Goal: Task Accomplishment & Management: Manage account settings

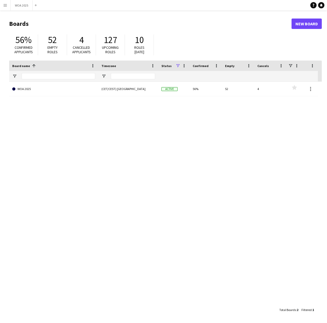
click at [5, 4] on app-icon "Menu" at bounding box center [5, 5] width 4 height 4
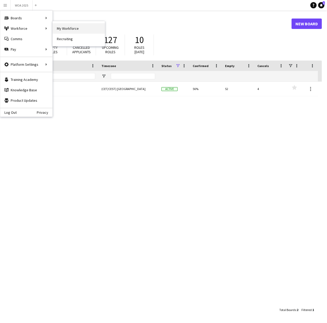
click at [60, 30] on link "My Workforce" at bounding box center [79, 28] width 52 height 10
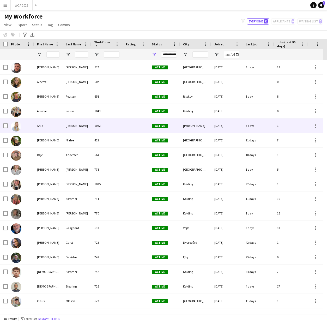
click at [39, 125] on div "Anja" at bounding box center [48, 126] width 29 height 14
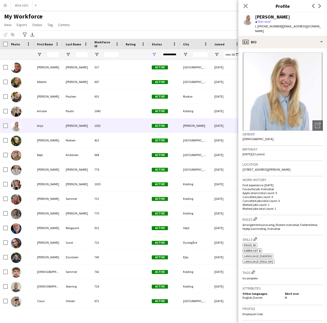
scroll to position [102, 0]
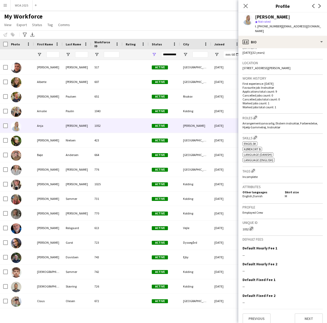
click at [252, 227] on app-icon "Edit crew unique ID" at bounding box center [252, 229] width 4 height 4
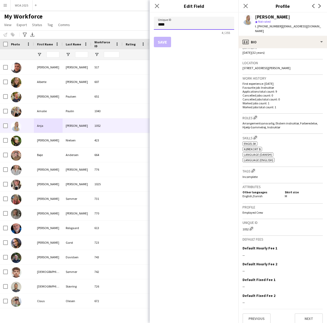
click at [177, 25] on input "****" at bounding box center [194, 23] width 80 height 13
type input "***"
click at [166, 42] on button "Save" at bounding box center [162, 42] width 17 height 10
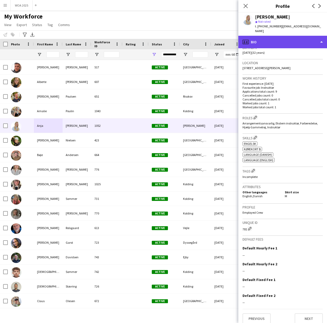
click at [264, 42] on div "profile Bio" at bounding box center [283, 42] width 89 height 13
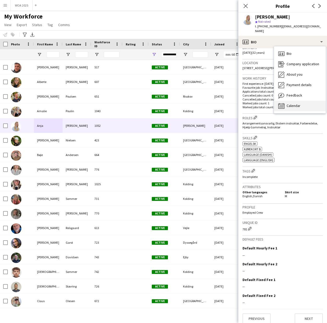
click at [291, 105] on div "Calendar Calendar" at bounding box center [300, 106] width 52 height 10
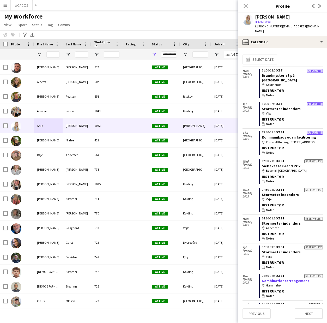
scroll to position [20, 0]
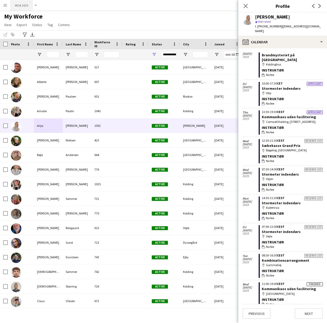
click at [21, 6] on button "WOA 2025 Close" at bounding box center [22, 5] width 22 height 10
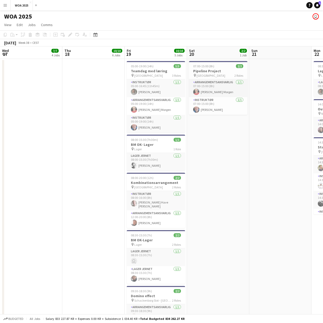
scroll to position [0, 151]
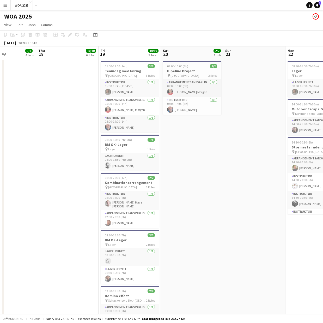
drag, startPoint x: 25, startPoint y: 280, endPoint x: 364, endPoint y: 231, distance: 342.1
click at [323, 231] on html "Menu Boards Boards Boards All jobs Status Workforce Workforce My Workforce Recr…" at bounding box center [161, 195] width 323 height 390
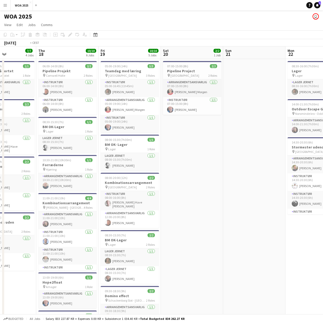
scroll to position [0, 185]
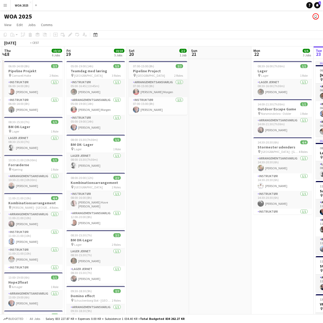
drag, startPoint x: 25, startPoint y: 277, endPoint x: 383, endPoint y: 230, distance: 360.9
click at [323, 230] on html "Menu Boards Boards Boards All jobs Status Workforce Workforce My Workforce Recr…" at bounding box center [161, 195] width 323 height 390
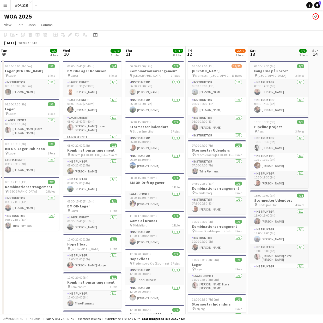
scroll to position [0, 145]
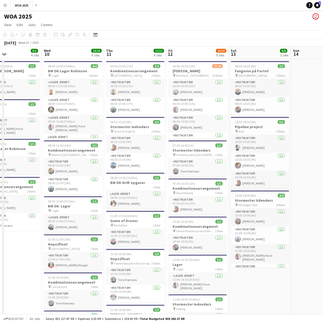
drag, startPoint x: 44, startPoint y: 305, endPoint x: 354, endPoint y: 231, distance: 318.5
click at [323, 231] on html "Menu Boards Boards Boards All jobs Status Workforce Workforce My Workforce Recr…" at bounding box center [161, 255] width 323 height 511
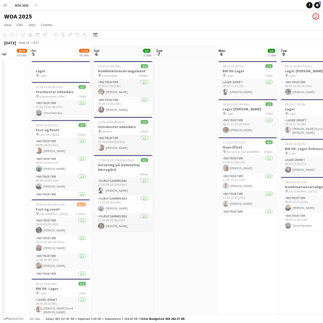
drag, startPoint x: 16, startPoint y: 257, endPoint x: 378, endPoint y: 230, distance: 362.5
click at [323, 230] on html "Menu Boards Boards Boards All jobs Status Workforce Workforce My Workforce Recr…" at bounding box center [161, 300] width 323 height 601
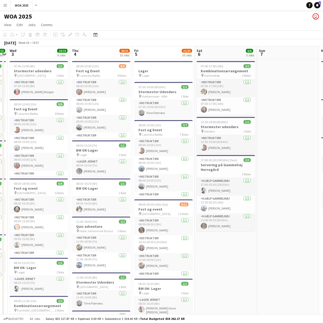
drag, startPoint x: 162, startPoint y: 298, endPoint x: 265, endPoint y: 298, distance: 103.4
click at [265, 298] on app-calendar-viewport "Mon 1 2/2 2 Jobs Tue 2 13/13 4 Jobs Wed 3 19/19 6 Jobs Thu 4 20/21 10 Jobs Fri …" at bounding box center [161, 319] width 323 height 546
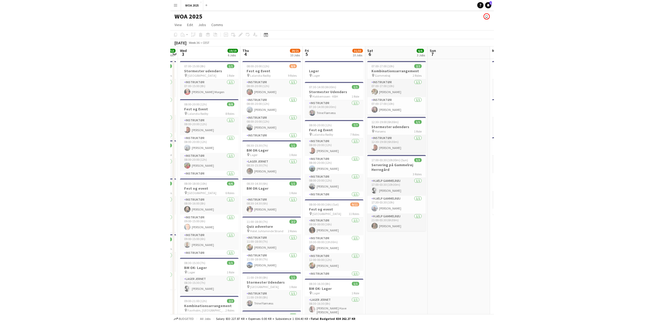
scroll to position [0, 117]
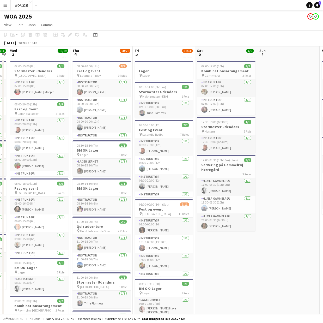
click at [6, 7] on app-icon "Menu" at bounding box center [5, 5] width 4 height 4
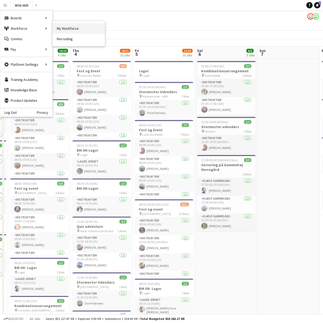
click at [62, 25] on link "My Workforce" at bounding box center [79, 28] width 52 height 10
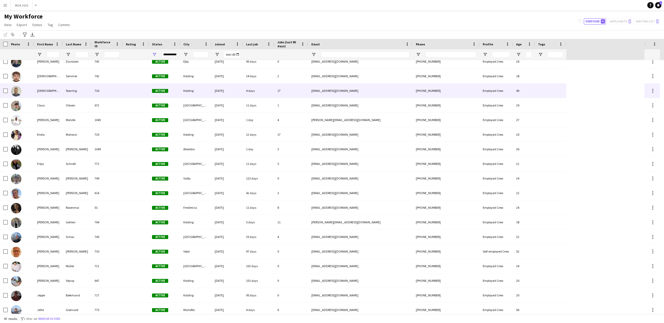
scroll to position [249, 0]
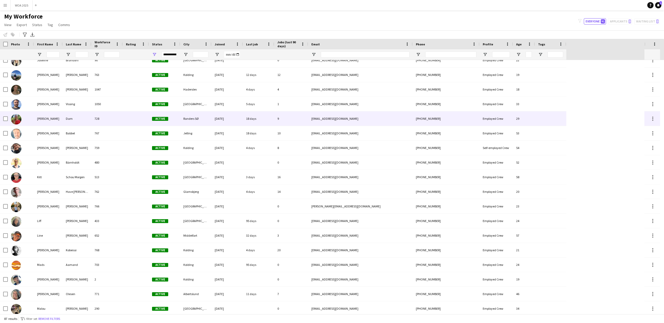
drag, startPoint x: 37, startPoint y: 120, endPoint x: 58, endPoint y: 120, distance: 21.1
click at [58, 120] on div "[PERSON_NAME]" at bounding box center [48, 118] width 29 height 14
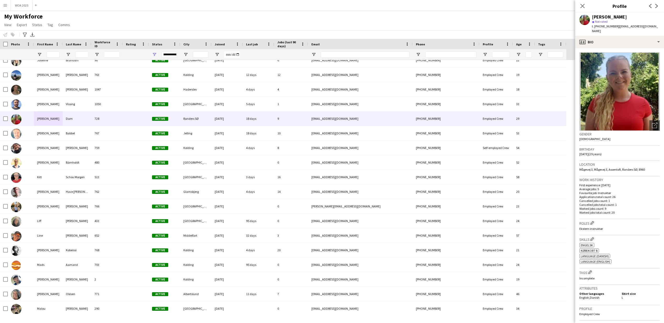
drag, startPoint x: 639, startPoint y: 17, endPoint x: 592, endPoint y: 17, distance: 46.7
click at [327, 17] on div "[PERSON_NAME]" at bounding box center [625, 17] width 68 height 5
copy div "[PERSON_NAME]"
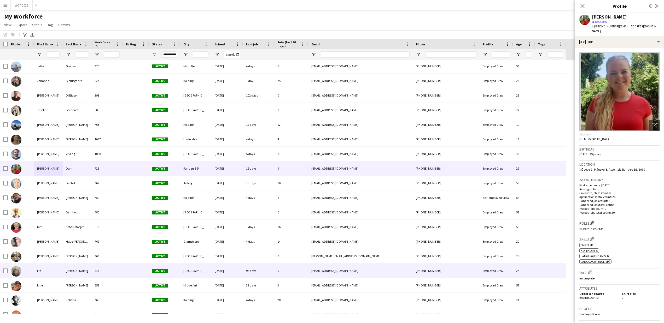
scroll to position [392, 0]
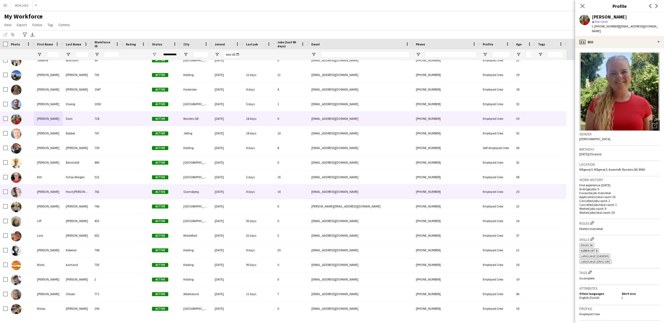
click at [40, 193] on div "[PERSON_NAME]" at bounding box center [48, 192] width 29 height 14
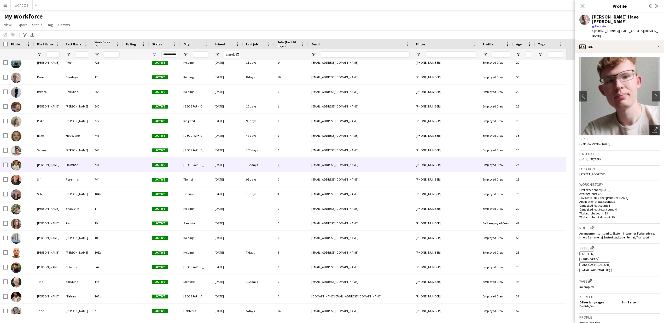
scroll to position [920, 0]
